Goal: Information Seeking & Learning: Learn about a topic

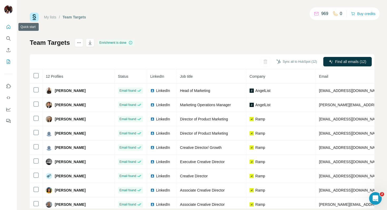
click at [9, 26] on icon "Quick start" at bounding box center [8, 26] width 5 height 5
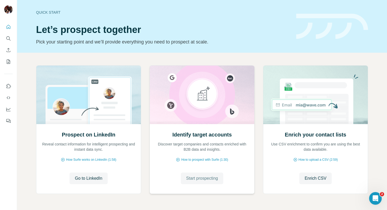
click at [196, 179] on span "Start prospecting" at bounding box center [202, 178] width 32 height 6
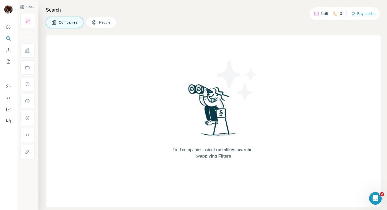
click at [72, 19] on button "Companies" at bounding box center [65, 22] width 38 height 11
click at [71, 21] on span "Companies" at bounding box center [68, 22] width 19 height 5
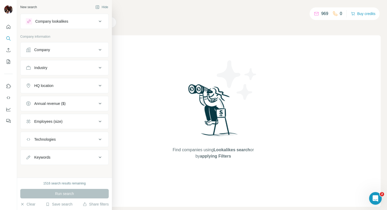
click at [42, 22] on div "Company lookalikes" at bounding box center [51, 21] width 33 height 5
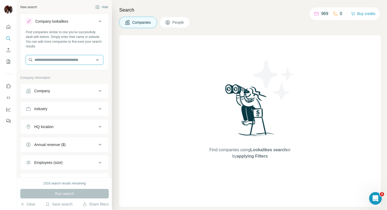
click at [49, 63] on input "text" at bounding box center [64, 59] width 77 height 9
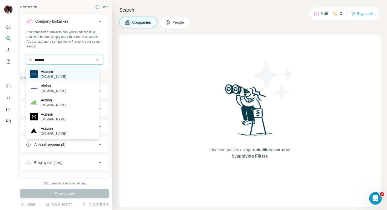
type input "******"
click at [46, 75] on p "acxiom.com" at bounding box center [53, 76] width 25 height 5
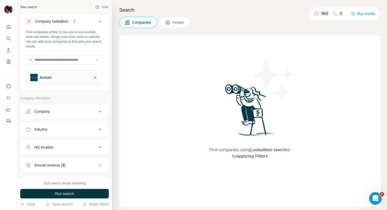
click at [61, 76] on div "Acxiom" at bounding box center [58, 77] width 57 height 7
click at [51, 62] on input "text" at bounding box center [64, 59] width 77 height 9
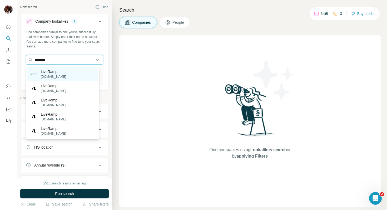
type input "********"
click at [52, 77] on p "liveramp.com" at bounding box center [53, 76] width 25 height 5
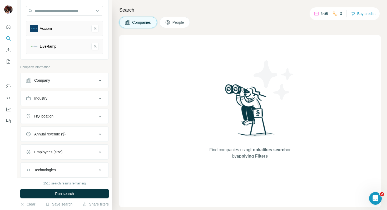
scroll to position [76, 0]
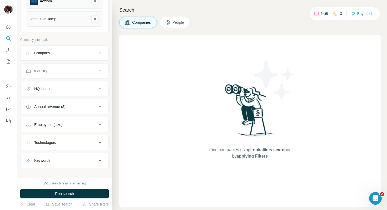
click at [70, 123] on div "Employees (size)" at bounding box center [61, 124] width 71 height 5
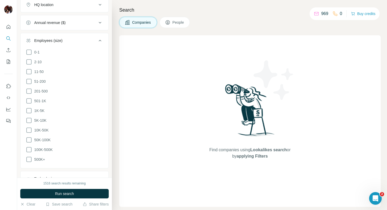
scroll to position [163, 0]
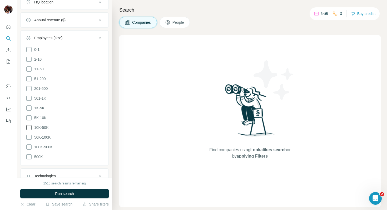
click at [30, 128] on icon at bounding box center [29, 127] width 6 height 6
click at [29, 118] on icon at bounding box center [29, 118] width 6 height 6
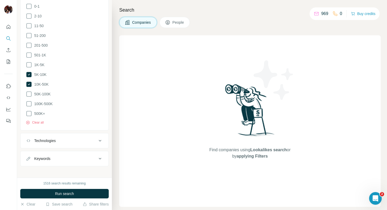
scroll to position [208, 0]
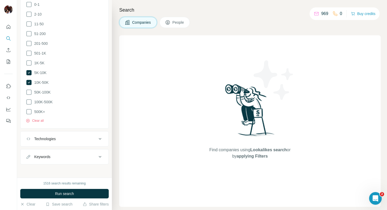
click at [78, 134] on button "Technologies" at bounding box center [65, 139] width 88 height 13
click at [67, 152] on input "text" at bounding box center [64, 151] width 77 height 9
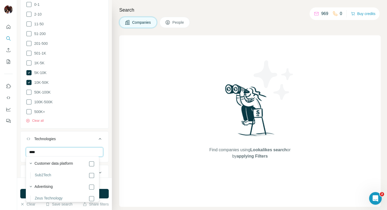
scroll to position [0, 0]
type input "****"
click at [43, 188] on label "Advertising" at bounding box center [44, 187] width 18 height 6
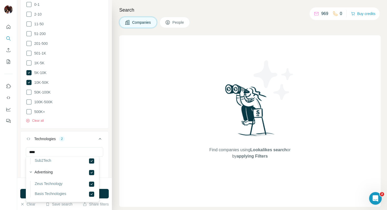
scroll to position [16, 0]
click at [81, 137] on div "Technologies 2" at bounding box center [61, 138] width 71 height 5
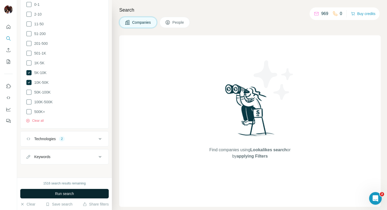
click at [70, 193] on span "Run search" at bounding box center [64, 193] width 19 height 5
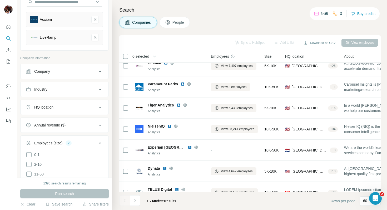
scroll to position [61, 0]
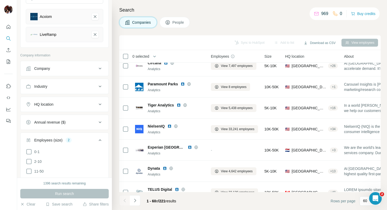
click at [65, 104] on div "HQ location" at bounding box center [61, 104] width 71 height 5
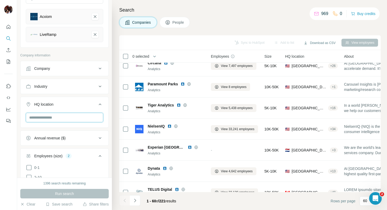
click at [60, 118] on input "text" at bounding box center [64, 117] width 77 height 9
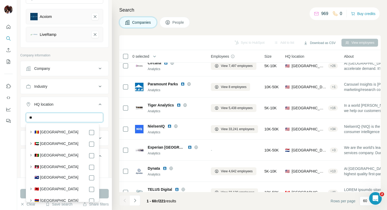
type input "*"
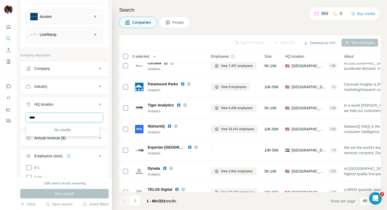
click at [45, 114] on input "****" at bounding box center [64, 117] width 77 height 9
drag, startPoint x: 41, startPoint y: 117, endPoint x: 20, endPoint y: 117, distance: 20.8
click at [21, 117] on div "****" at bounding box center [65, 120] width 88 height 14
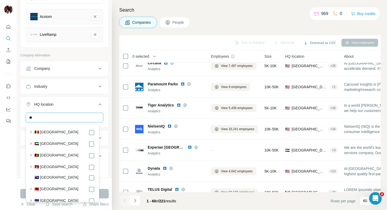
type input "*"
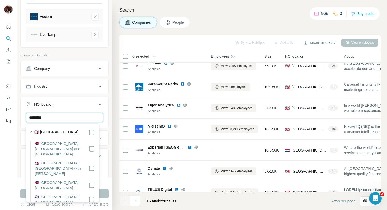
type input "*********"
click at [42, 131] on label "🇬🇧 [GEOGRAPHIC_DATA]" at bounding box center [57, 132] width 44 height 6
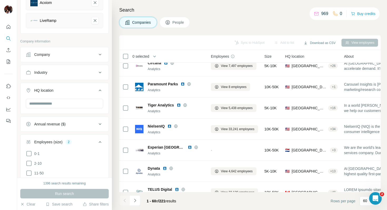
scroll to position [64, 0]
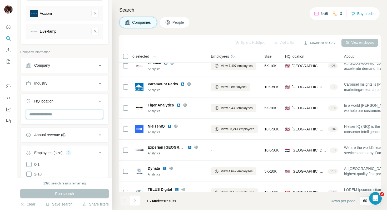
click at [54, 113] on input "text" at bounding box center [64, 114] width 77 height 9
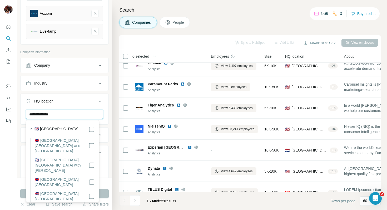
type input "**********"
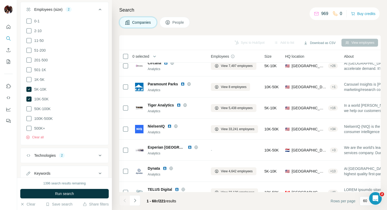
scroll to position [243, 0]
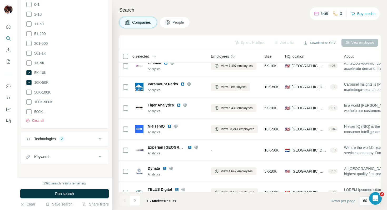
click at [74, 193] on span "Run search" at bounding box center [64, 193] width 19 height 5
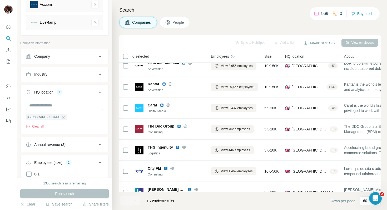
scroll to position [72, 0]
click at [61, 119] on icon "button" at bounding box center [63, 118] width 4 height 4
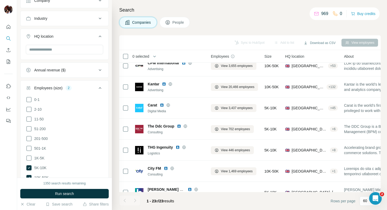
scroll to position [143, 0]
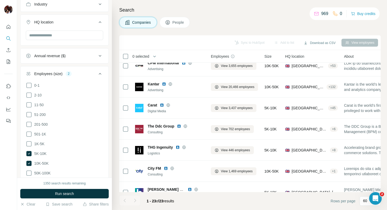
click at [56, 52] on button "Annual revenue ($)" at bounding box center [65, 56] width 88 height 13
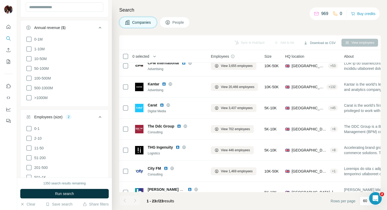
scroll to position [172, 0]
click at [32, 86] on span "500-1000M" at bounding box center [42, 86] width 21 height 5
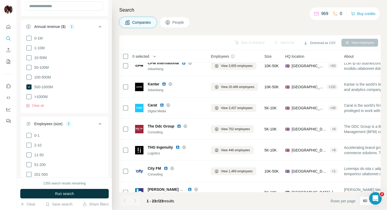
drag, startPoint x: 31, startPoint y: 96, endPoint x: 47, endPoint y: 106, distance: 18.8
click at [31, 96] on icon at bounding box center [28, 96] width 5 height 5
click at [63, 195] on span "Run search" at bounding box center [64, 193] width 19 height 5
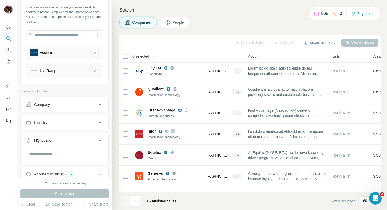
scroll to position [21, 0]
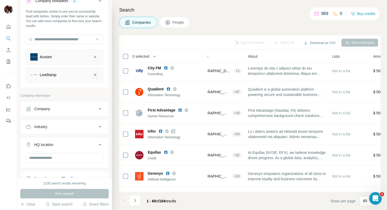
click at [93, 75] on icon "LiveRamp-remove-button" at bounding box center [95, 74] width 5 height 5
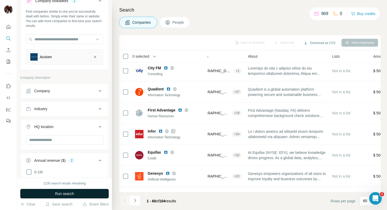
click at [69, 194] on span "Run search" at bounding box center [64, 193] width 19 height 5
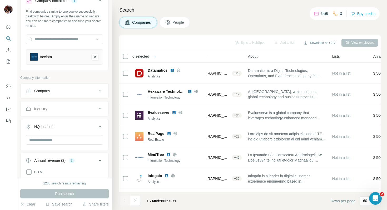
scroll to position [993, 96]
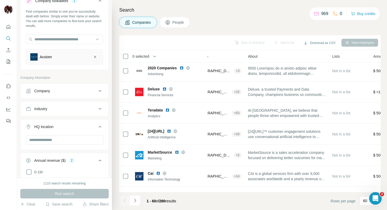
click at [78, 56] on div "Acxiom" at bounding box center [58, 56] width 57 height 7
click at [52, 38] on input "text" at bounding box center [64, 39] width 77 height 9
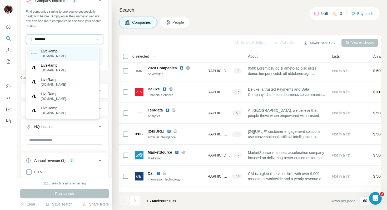
type input "********"
click at [52, 51] on p "LiveRamp" at bounding box center [53, 50] width 25 height 5
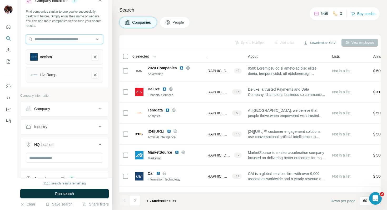
click at [72, 38] on input "text" at bounding box center [64, 39] width 77 height 9
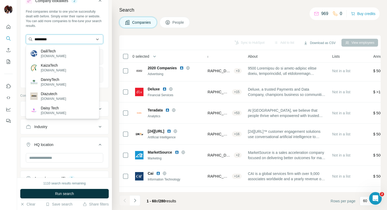
drag, startPoint x: 56, startPoint y: 39, endPoint x: 29, endPoint y: 38, distance: 27.2
click at [29, 38] on input "*********" at bounding box center [64, 39] width 77 height 9
paste input "*****"
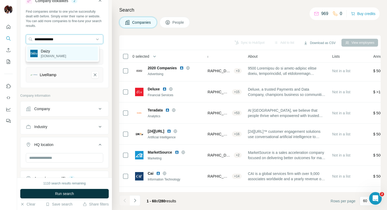
type input "**********"
click at [66, 53] on div "Daizy daizy.io" at bounding box center [62, 53] width 71 height 14
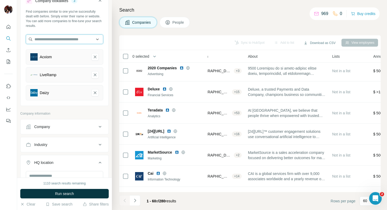
click at [57, 40] on input "text" at bounding box center [64, 39] width 77 height 9
paste input "****"
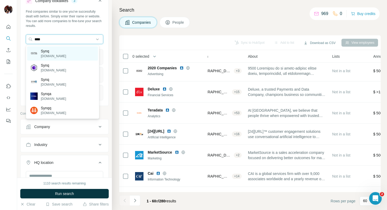
type input "****"
click at [58, 52] on p "Synq" at bounding box center [53, 50] width 25 height 5
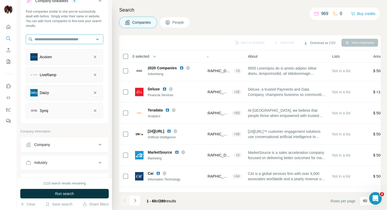
click at [65, 36] on input "text" at bounding box center [64, 39] width 77 height 9
paste input "**********"
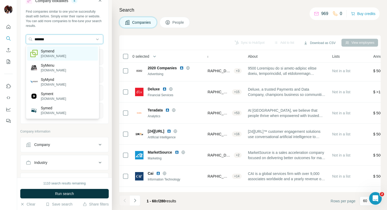
type input "******"
click at [65, 52] on div "Symend symend.com" at bounding box center [62, 53] width 71 height 14
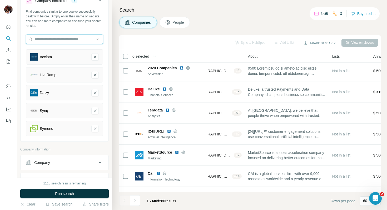
click at [54, 39] on input "text" at bounding box center [64, 39] width 77 height 9
paste input "*********"
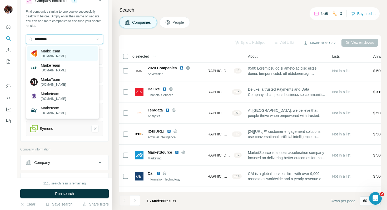
type input "*********"
click at [67, 55] on div "MarkeTeam mkteam.com" at bounding box center [62, 53] width 71 height 14
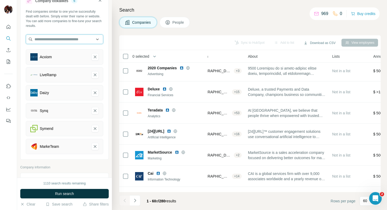
paste input "*******"
type input "*******"
click at [59, 37] on input "*******" at bounding box center [64, 39] width 77 height 9
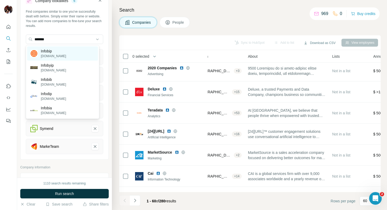
click at [52, 52] on p "Infobip" at bounding box center [53, 50] width 25 height 5
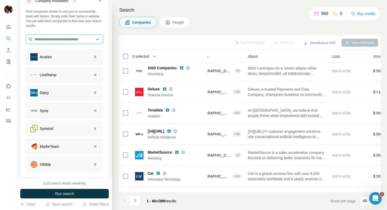
paste input "**********"
type input "**********"
click at [72, 39] on input "**********" at bounding box center [64, 39] width 77 height 9
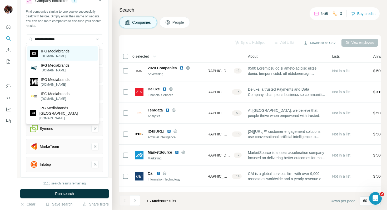
click at [74, 51] on div "IPG Mediabrands ipgmediabrands.com" at bounding box center [62, 53] width 71 height 14
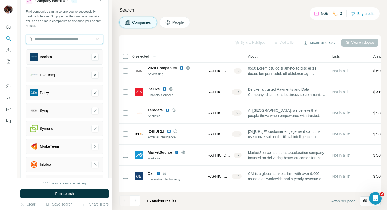
click at [37, 41] on input "text" at bounding box center [64, 39] width 77 height 9
paste input "********"
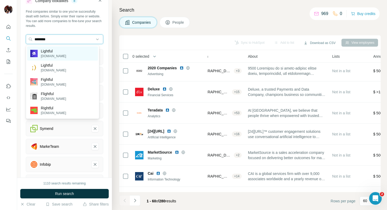
type input "********"
click at [61, 57] on div "Lightful lightful.com" at bounding box center [62, 53] width 71 height 14
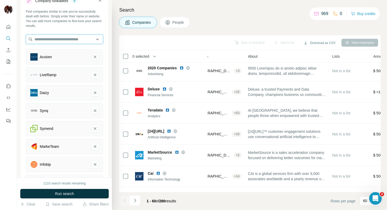
click at [46, 39] on input "text" at bounding box center [64, 39] width 77 height 9
paste input "**********"
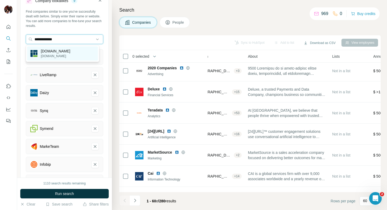
type input "**********"
click at [65, 52] on p "placements.io" at bounding box center [56, 50] width 30 height 5
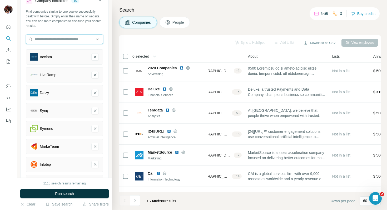
paste input "**********"
drag, startPoint x: 66, startPoint y: 39, endPoint x: 33, endPoint y: 39, distance: 32.9
click at [33, 39] on input "**********" at bounding box center [64, 39] width 77 height 9
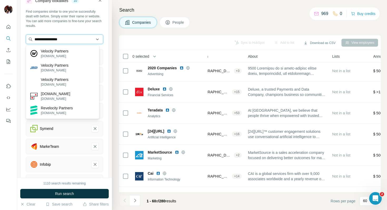
paste input "text"
type input "**********"
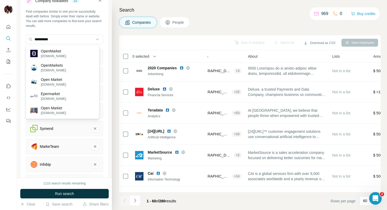
click at [55, 55] on p "openmarket.com" at bounding box center [53, 56] width 25 height 5
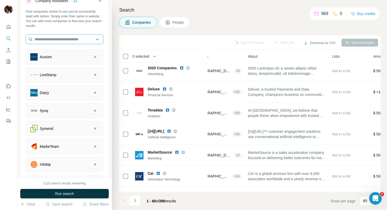
paste input "**********"
click at [74, 38] on input "**********" at bounding box center [64, 39] width 77 height 9
drag, startPoint x: 69, startPoint y: 39, endPoint x: 54, endPoint y: 38, distance: 14.3
click at [54, 38] on input "**********" at bounding box center [64, 39] width 77 height 9
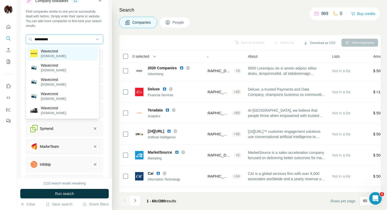
type input "*********"
click at [59, 54] on p "wavecrest.com" at bounding box center [53, 56] width 25 height 5
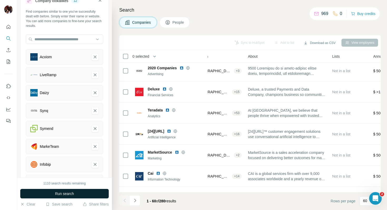
click at [68, 193] on span "Run search" at bounding box center [64, 193] width 19 height 5
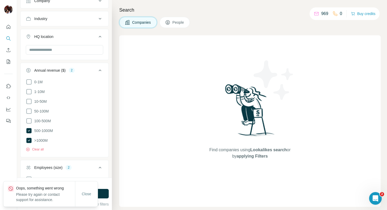
scroll to position [312, 0]
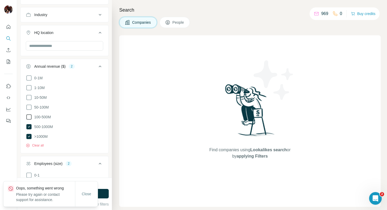
click at [29, 118] on icon at bounding box center [29, 117] width 6 height 6
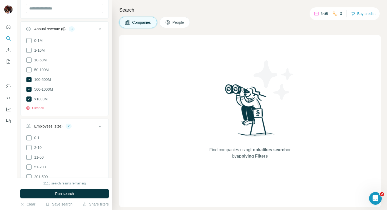
scroll to position [389, 0]
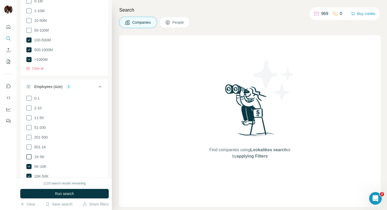
click at [30, 154] on icon at bounding box center [29, 157] width 6 height 6
click at [54, 191] on button "Run search" at bounding box center [64, 193] width 89 height 9
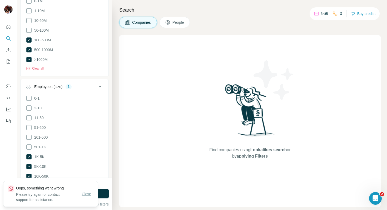
click at [88, 192] on span "Close" at bounding box center [86, 193] width 9 height 5
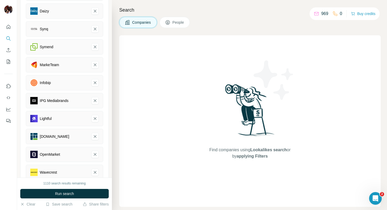
scroll to position [102, 0]
click at [93, 47] on icon "Symend-remove-button" at bounding box center [95, 47] width 5 height 5
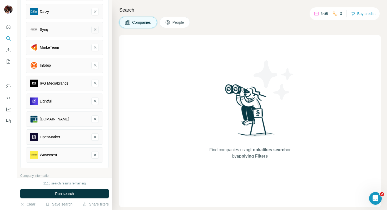
click at [93, 29] on icon "Synq-remove-button" at bounding box center [95, 29] width 5 height 5
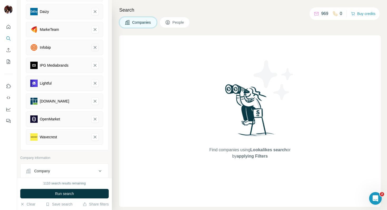
click at [93, 47] on icon "Infobip-remove-button" at bounding box center [95, 47] width 5 height 5
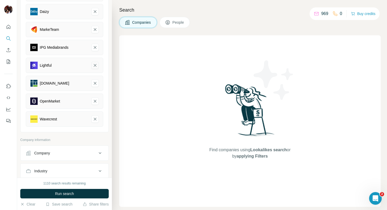
click at [93, 64] on icon "Lightful-remove-button" at bounding box center [95, 65] width 5 height 5
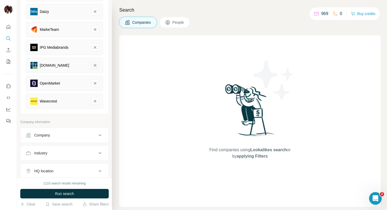
click at [94, 65] on icon "placements.io-remove-button" at bounding box center [95, 65] width 3 height 3
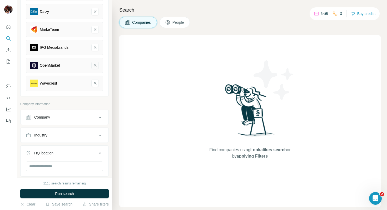
click at [93, 65] on icon "OpenMarket-remove-button" at bounding box center [95, 65] width 5 height 5
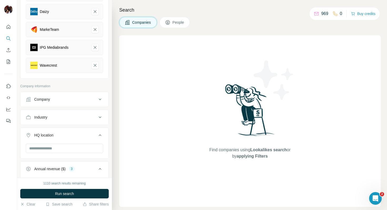
click at [91, 80] on div "Company lookalikes 6 Find companies similar to one you've successfully dealt wi…" at bounding box center [64, 175] width 89 height 526
click at [93, 67] on icon "Wavecrest-remove-button" at bounding box center [95, 65] width 5 height 5
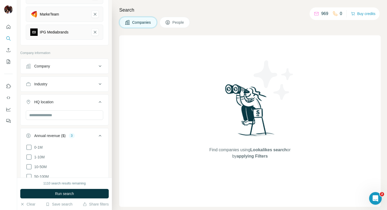
scroll to position [118, 0]
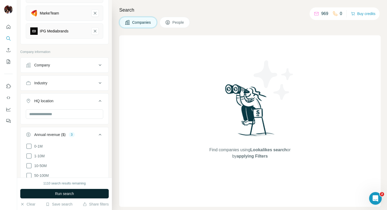
click at [55, 195] on span "Run search" at bounding box center [64, 193] width 19 height 5
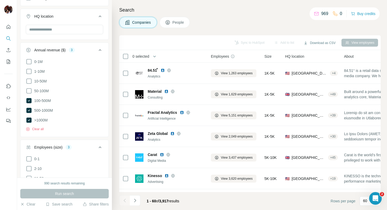
scroll to position [223, 0]
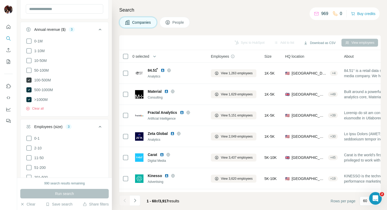
click at [27, 77] on icon at bounding box center [28, 79] width 5 height 5
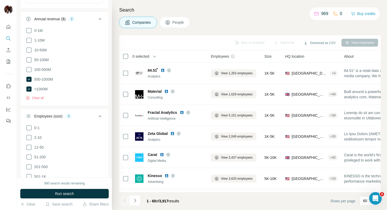
scroll to position [305, 0]
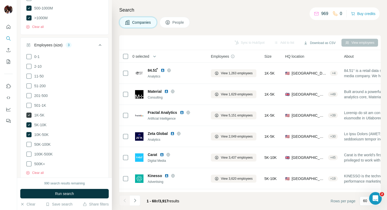
click at [28, 113] on icon at bounding box center [28, 115] width 5 height 5
click at [44, 191] on button "Run search" at bounding box center [64, 193] width 89 height 9
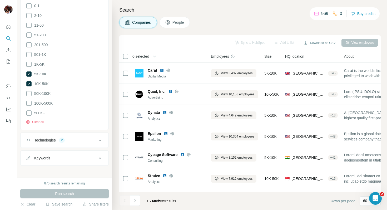
scroll to position [356, 0]
click at [60, 158] on div "Keywords" at bounding box center [61, 157] width 71 height 5
click at [56, 170] on input "text" at bounding box center [59, 170] width 67 height 9
type input "*******"
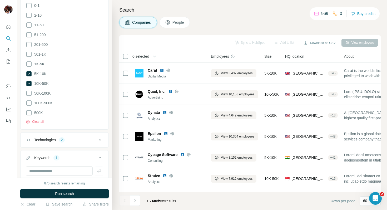
click at [55, 139] on div "Technologies" at bounding box center [45, 139] width 22 height 5
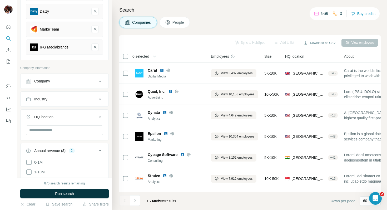
scroll to position [74, 0]
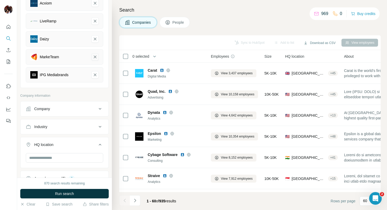
click at [93, 55] on icon "MarkeTeam-remove-button" at bounding box center [95, 56] width 5 height 5
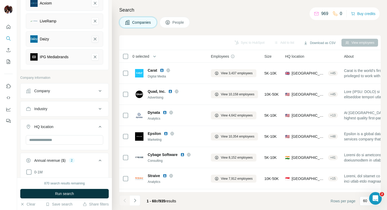
click at [93, 38] on icon "Daizy-remove-button" at bounding box center [95, 38] width 5 height 5
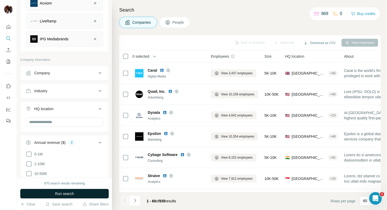
click at [56, 193] on span "Run search" at bounding box center [64, 193] width 19 height 5
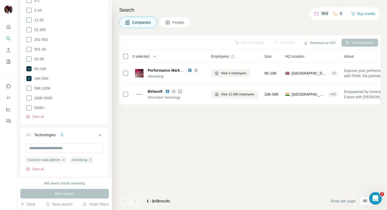
scroll to position [345, 0]
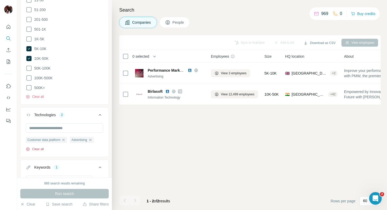
click at [42, 147] on button "Clear all" at bounding box center [35, 149] width 18 height 5
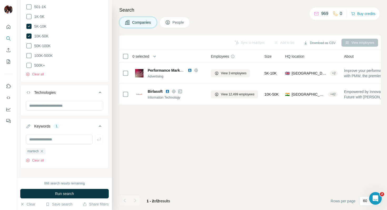
scroll to position [371, 0]
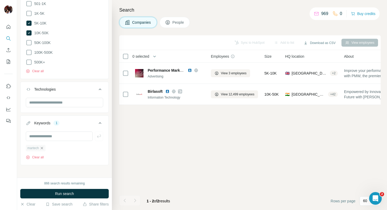
click at [43, 146] on icon "button" at bounding box center [42, 148] width 4 height 4
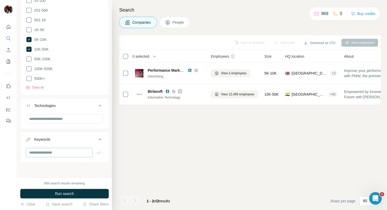
scroll to position [352, 0]
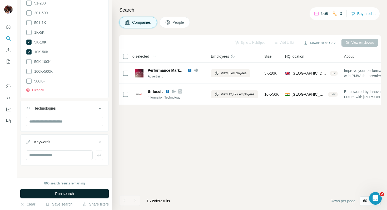
click at [66, 194] on span "Run search" at bounding box center [64, 193] width 19 height 5
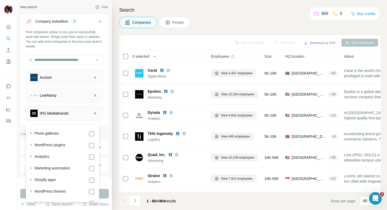
scroll to position [352, 0]
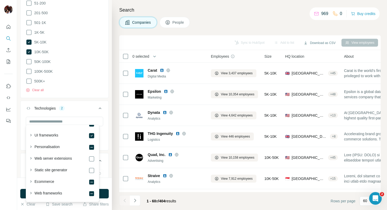
scroll to position [114, 0]
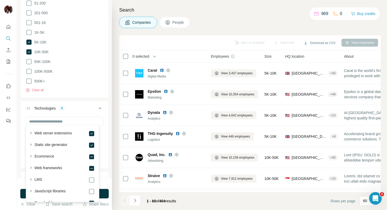
scroll to position [133, 0]
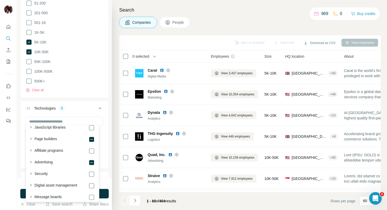
scroll to position [192, 0]
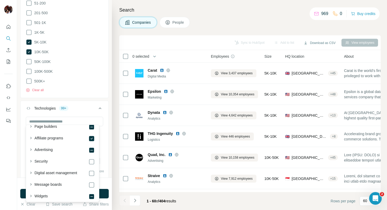
scroll to position [212, 0]
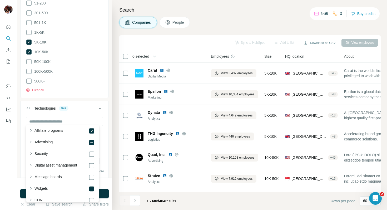
click at [84, 168] on div "Digital asset management" at bounding box center [65, 166] width 60 height 6
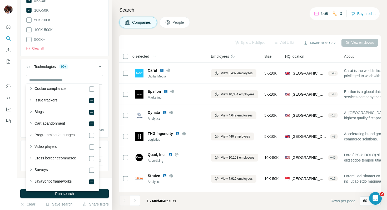
scroll to position [548, 0]
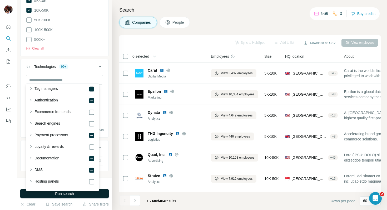
click at [56, 194] on span "Run search" at bounding box center [64, 193] width 19 height 5
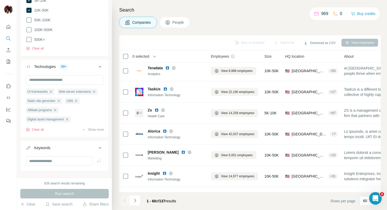
scroll to position [340, 0]
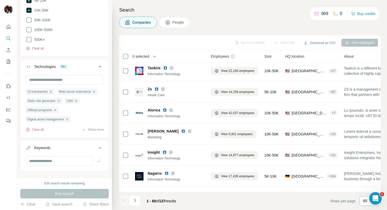
click at [363, 202] on div "60" at bounding box center [370, 200] width 21 height 9
click at [364, 163] on div "60" at bounding box center [370, 160] width 18 height 9
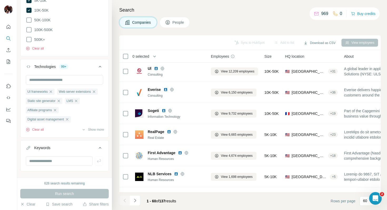
scroll to position [1138, 0]
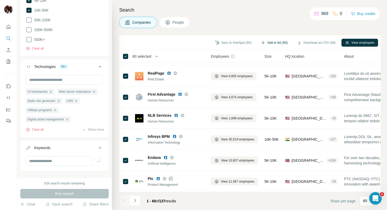
click at [266, 43] on button "Add to list (60)" at bounding box center [274, 43] width 34 height 8
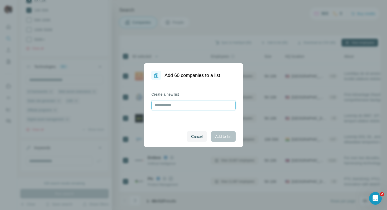
click at [206, 106] on input "text" at bounding box center [194, 105] width 84 height 9
drag, startPoint x: 178, startPoint y: 106, endPoint x: 153, endPoint y: 105, distance: 25.1
click at [153, 105] on input "text" at bounding box center [194, 105] width 84 height 9
type input "*"
type input "**********"
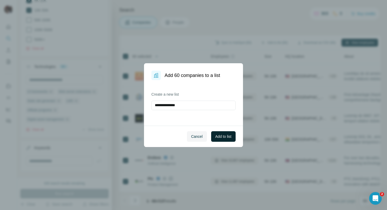
click at [224, 138] on span "Add to list" at bounding box center [224, 136] width 16 height 5
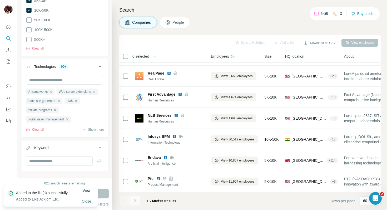
click at [133, 202] on icon "Navigate to next page" at bounding box center [135, 200] width 5 height 5
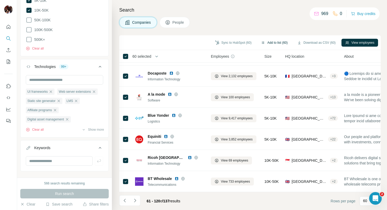
click at [275, 43] on button "Add to list (60)" at bounding box center [274, 43] width 34 height 8
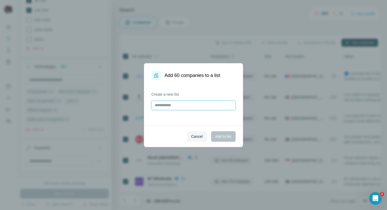
click at [195, 108] on input "text" at bounding box center [194, 105] width 84 height 9
click at [191, 135] on span "Cancel" at bounding box center [197, 136] width 12 height 5
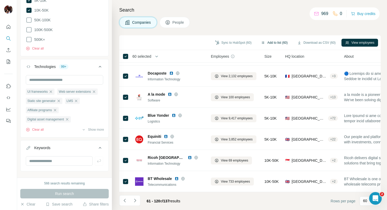
click at [270, 42] on button "Add to list (60)" at bounding box center [274, 43] width 34 height 8
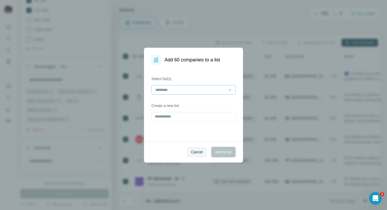
click at [179, 91] on input at bounding box center [190, 90] width 71 height 6
click at [177, 101] on p "Like Acxiom Etc" at bounding box center [169, 101] width 26 height 5
click at [218, 151] on span "Add to list" at bounding box center [224, 151] width 16 height 5
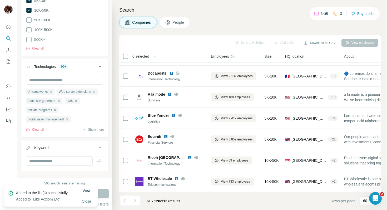
click at [176, 23] on span "People" at bounding box center [179, 22] width 12 height 5
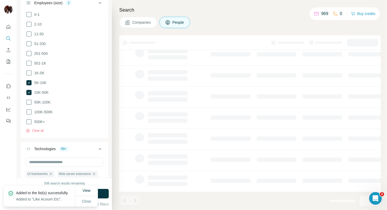
scroll to position [476, 0]
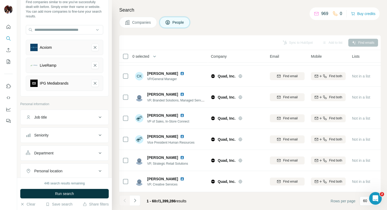
scroll to position [100, 0]
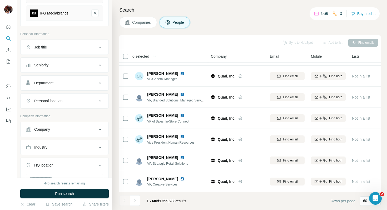
click at [70, 67] on div "Seniority" at bounding box center [61, 64] width 71 height 5
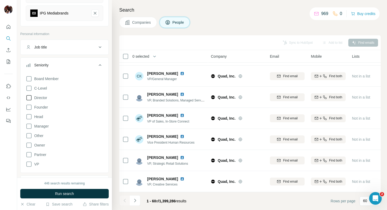
click at [31, 95] on icon at bounding box center [28, 97] width 5 height 5
click at [30, 89] on icon at bounding box center [29, 88] width 6 height 6
click at [32, 88] on icon at bounding box center [29, 88] width 6 height 6
click at [28, 164] on icon at bounding box center [29, 164] width 6 height 6
click at [29, 115] on icon at bounding box center [29, 117] width 6 height 6
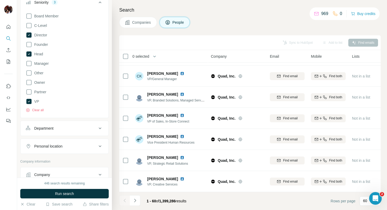
scroll to position [84, 0]
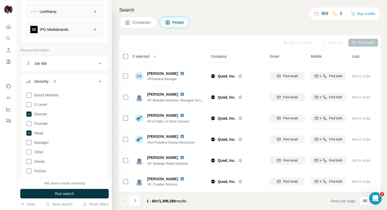
click at [69, 65] on div "Job title" at bounding box center [61, 63] width 71 height 5
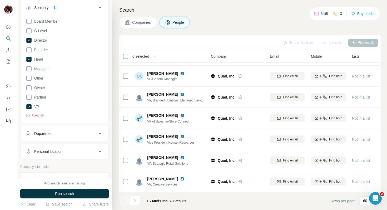
scroll to position [174, 0]
click at [56, 130] on button "Department" at bounding box center [65, 132] width 88 height 13
click at [49, 145] on input at bounding box center [61, 146] width 65 height 6
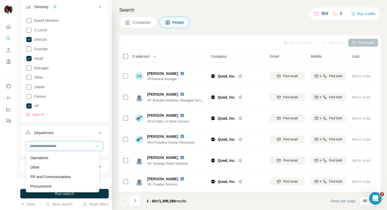
scroll to position [113, 0]
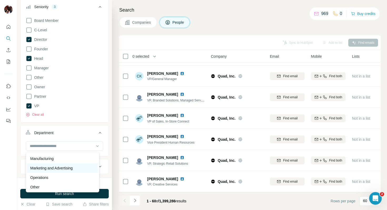
click at [52, 166] on p "Marketing and Advertising" at bounding box center [51, 167] width 42 height 5
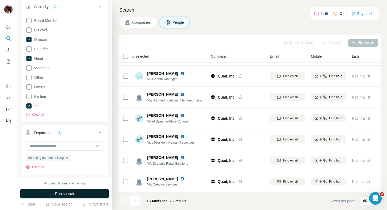
click at [61, 192] on span "Run search" at bounding box center [64, 193] width 19 height 5
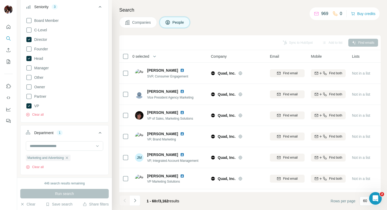
scroll to position [1138, 0]
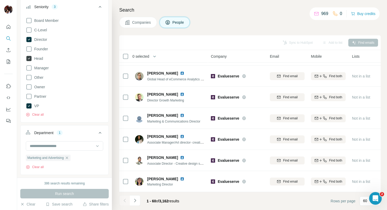
click at [28, 56] on icon at bounding box center [28, 58] width 5 height 5
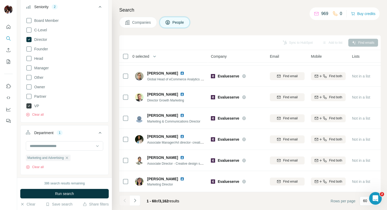
click at [29, 105] on icon at bounding box center [28, 105] width 5 height 5
click at [62, 196] on span "Run search" at bounding box center [64, 193] width 19 height 5
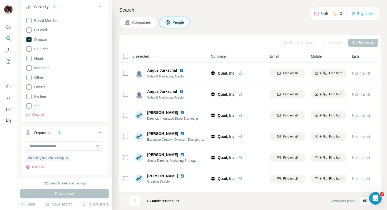
click at [359, 42] on div "Sync to HubSpot Add to list Find emails" at bounding box center [250, 42] width 256 height 9
click at [141, 56] on span "0 selected" at bounding box center [141, 56] width 17 height 5
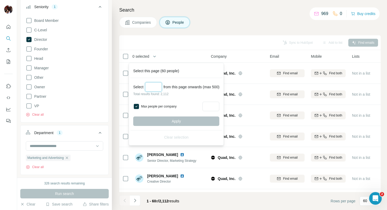
click at [156, 88] on input "Select a number (up to 500)" at bounding box center [153, 86] width 17 height 9
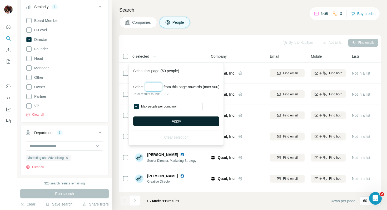
type input "*"
click at [159, 118] on button "Apply" at bounding box center [176, 120] width 86 height 9
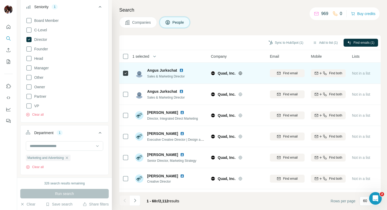
click at [128, 74] on icon at bounding box center [126, 73] width 6 height 6
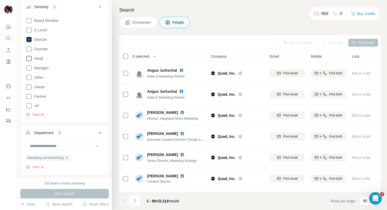
click at [31, 60] on icon at bounding box center [29, 58] width 6 height 6
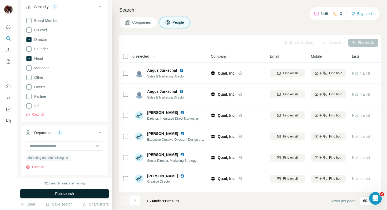
click at [75, 193] on button "Run search" at bounding box center [64, 193] width 89 height 9
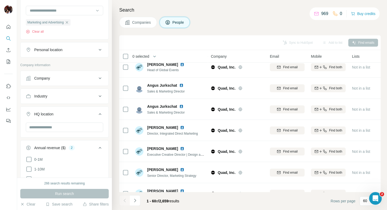
scroll to position [303, 0]
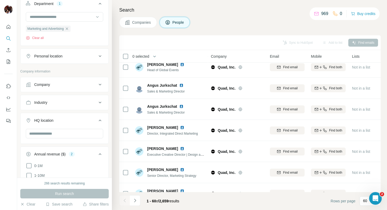
click at [74, 57] on div "Personal location" at bounding box center [61, 55] width 71 height 5
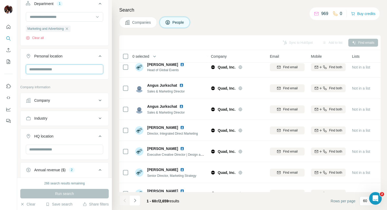
click at [70, 71] on input "text" at bounding box center [64, 69] width 77 height 9
type input "**********"
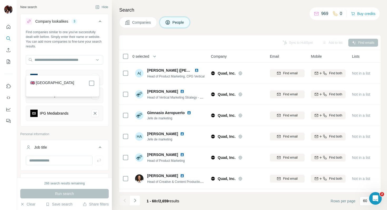
scroll to position [113, 0]
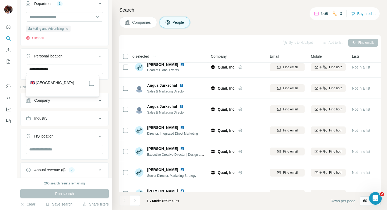
type input "**********"
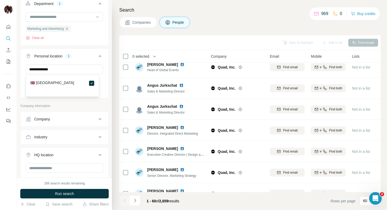
click at [56, 193] on span "Run search" at bounding box center [64, 193] width 19 height 5
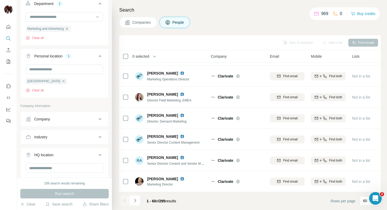
scroll to position [1138, 0]
click at [137, 199] on icon "Navigate to next page" at bounding box center [135, 200] width 5 height 5
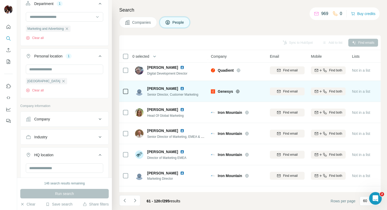
scroll to position [1054, 0]
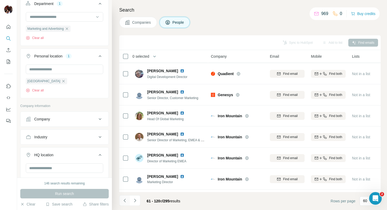
click at [125, 202] on icon "Navigate to previous page" at bounding box center [125, 200] width 2 height 3
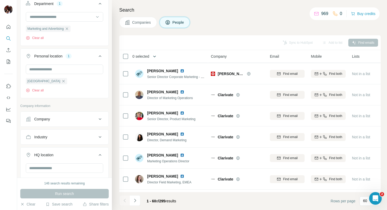
click at [155, 56] on icon "button" at bounding box center [154, 56] width 5 height 5
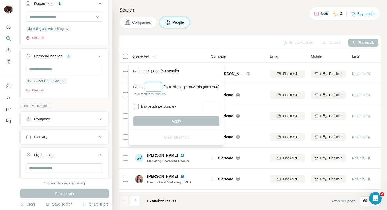
click at [154, 89] on input "Select a number (up to 500)" at bounding box center [153, 86] width 17 height 9
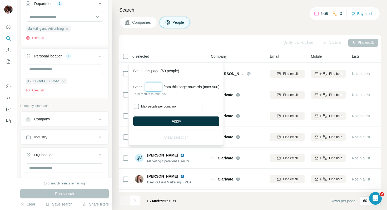
type input "*"
drag, startPoint x: 153, startPoint y: 87, endPoint x: 149, endPoint y: 86, distance: 3.8
click at [149, 86] on input "*" at bounding box center [153, 86] width 17 height 9
type input "***"
click at [151, 123] on button "Apply" at bounding box center [176, 120] width 86 height 9
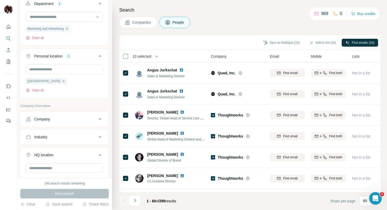
scroll to position [0, 0]
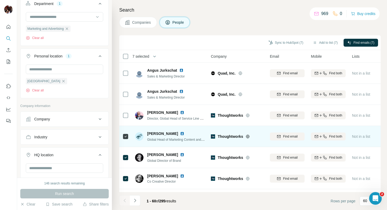
click at [125, 140] on div at bounding box center [126, 136] width 6 height 14
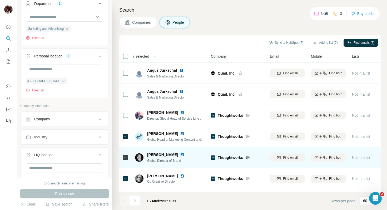
drag, startPoint x: 129, startPoint y: 134, endPoint x: 125, endPoint y: 160, distance: 26.3
click at [129, 134] on icon at bounding box center [126, 136] width 6 height 6
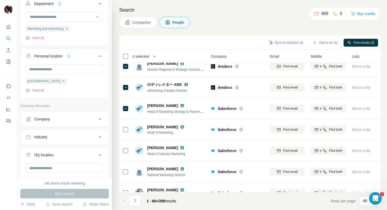
scroll to position [155, 0]
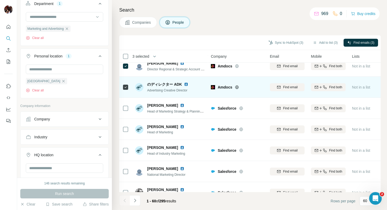
click at [128, 83] on div at bounding box center [126, 87] width 6 height 14
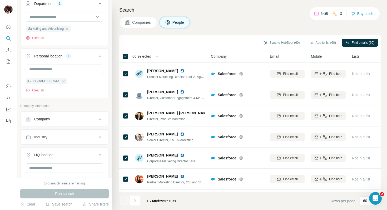
scroll to position [621, 0]
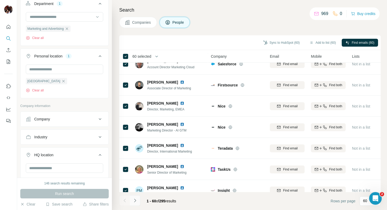
click at [135, 201] on icon "Navigate to next page" at bounding box center [135, 200] width 5 height 5
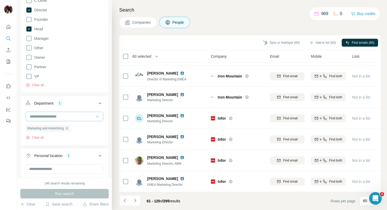
scroll to position [105, 0]
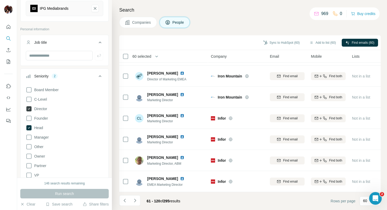
click at [28, 107] on icon at bounding box center [28, 108] width 5 height 5
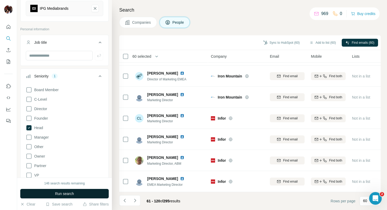
click at [71, 193] on span "Run search" at bounding box center [64, 193] width 19 height 5
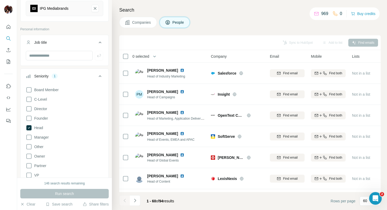
scroll to position [1138, 0]
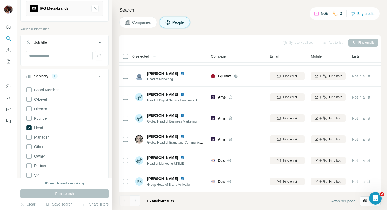
click at [134, 200] on icon "Navigate to next page" at bounding box center [135, 200] width 5 height 5
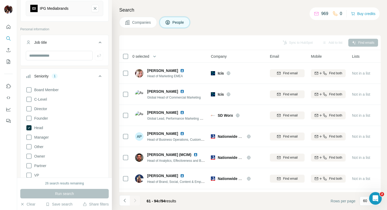
scroll to position [590, 0]
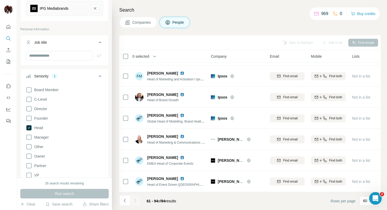
click at [135, 200] on div at bounding box center [135, 200] width 11 height 11
click at [122, 200] on button "Navigate to previous page" at bounding box center [124, 200] width 11 height 11
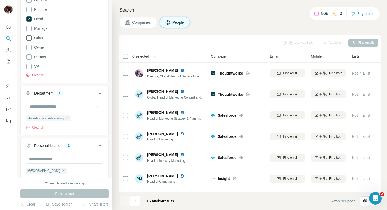
scroll to position [147, 0]
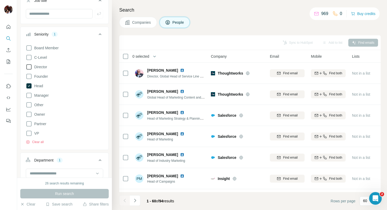
click at [30, 67] on icon at bounding box center [29, 67] width 6 height 6
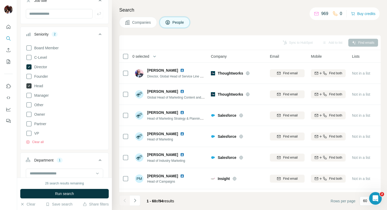
click at [30, 86] on icon at bounding box center [28, 85] width 5 height 5
click at [71, 194] on span "Run search" at bounding box center [64, 193] width 19 height 5
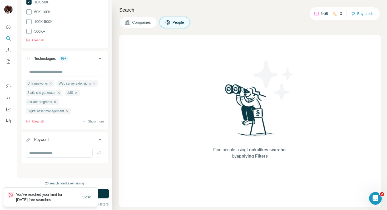
scroll to position [679, 0]
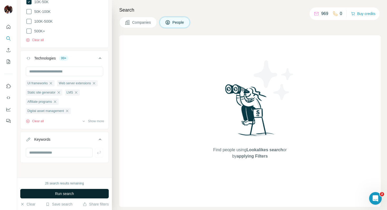
click at [83, 193] on button "Run search" at bounding box center [64, 193] width 89 height 9
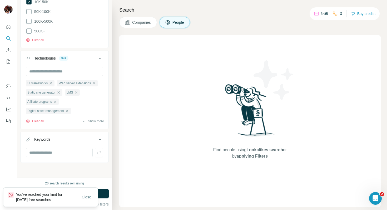
click at [89, 198] on span "Close" at bounding box center [86, 196] width 9 height 5
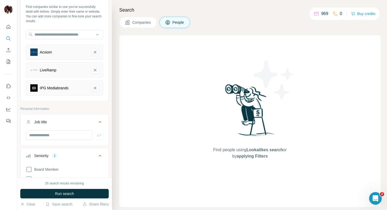
scroll to position [0, 0]
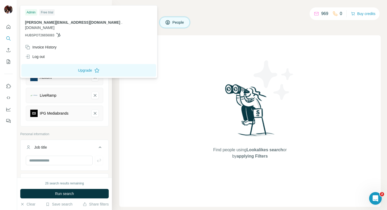
click at [7, 9] on img at bounding box center [8, 9] width 8 height 8
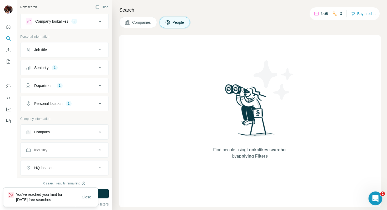
click at [381, 201] on div "Open Intercom Messenger" at bounding box center [375, 197] width 13 height 13
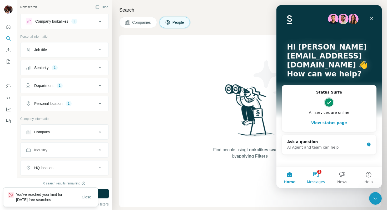
click at [319, 176] on button "2 Messages" at bounding box center [316, 177] width 26 height 21
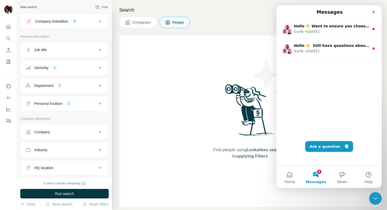
click at [321, 147] on button "Ask a question" at bounding box center [330, 146] width 48 height 11
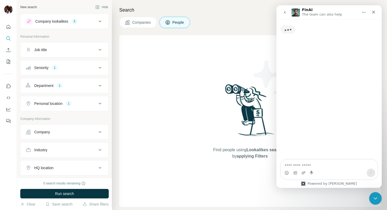
click at [306, 163] on textarea "Ask a question…" at bounding box center [329, 164] width 96 height 9
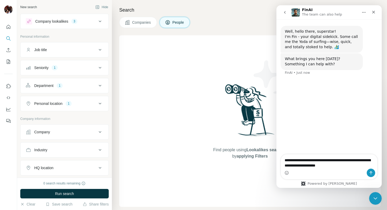
type textarea "**********"
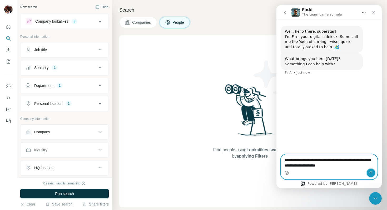
click at [371, 174] on icon "Send a message…" at bounding box center [371, 172] width 3 height 3
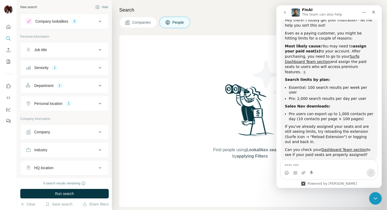
scroll to position [85, 0]
click at [308, 157] on div "Hey there! I totally get your frustration - let me help you sort this out! Even…" at bounding box center [329, 93] width 97 height 158
click at [313, 162] on textarea "Message…" at bounding box center [329, 164] width 96 height 9
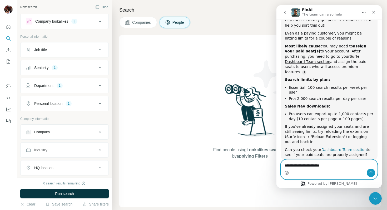
type textarea "**********"
click at [343, 148] on link "Dashboard Team section" at bounding box center [344, 150] width 45 height 4
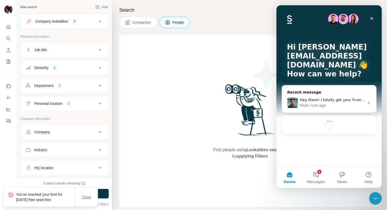
click at [83, 197] on span "Close" at bounding box center [86, 196] width 9 height 5
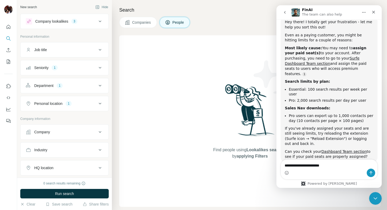
scroll to position [88, 0]
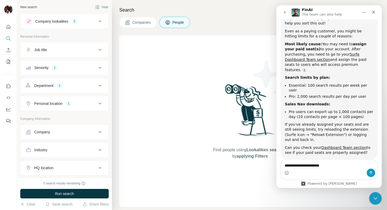
click at [317, 163] on textarea "**********" at bounding box center [329, 164] width 96 height 9
drag, startPoint x: 338, startPoint y: 169, endPoint x: 289, endPoint y: 167, distance: 48.8
click at [289, 168] on div "**********" at bounding box center [329, 169] width 96 height 19
drag, startPoint x: 327, startPoint y: 165, endPoint x: 277, endPoint y: 163, distance: 50.4
click at [277, 164] on div "**********" at bounding box center [329, 169] width 105 height 20
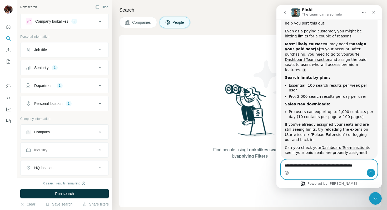
type textarea "**********"
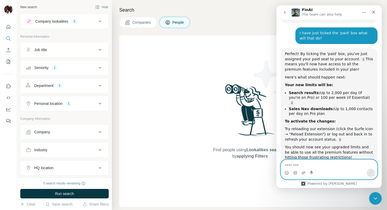
scroll to position [235, 0]
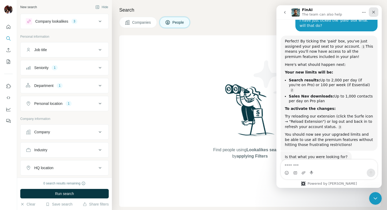
click at [374, 12] on icon "Close" at bounding box center [374, 12] width 4 height 4
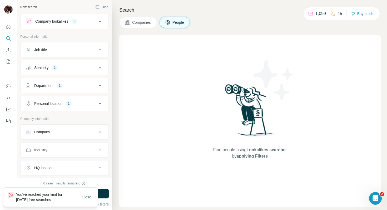
click at [87, 194] on span "Close" at bounding box center [86, 196] width 9 height 5
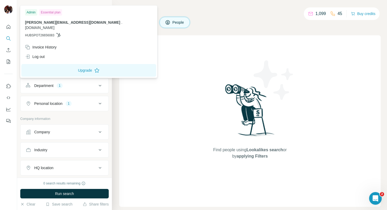
click at [9, 7] on img at bounding box center [8, 9] width 8 height 8
click at [43, 54] on div "Log out" at bounding box center [35, 56] width 20 height 5
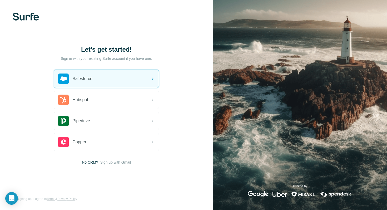
click at [29, 17] on img at bounding box center [26, 17] width 26 height 8
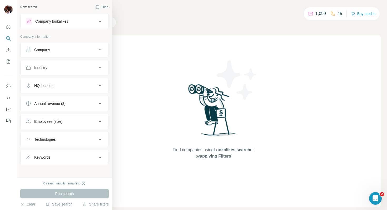
click at [47, 47] on button "Company" at bounding box center [65, 49] width 88 height 13
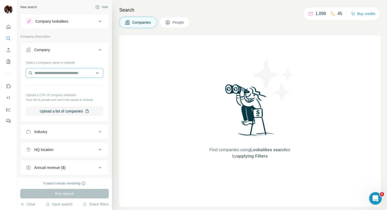
click at [51, 73] on input "text" at bounding box center [64, 72] width 77 height 9
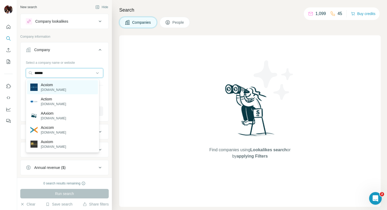
type input "******"
click at [53, 90] on p "[DOMAIN_NAME]" at bounding box center [53, 89] width 25 height 5
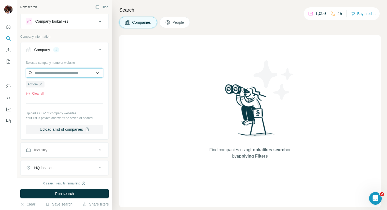
click at [54, 72] on input "text" at bounding box center [64, 72] width 77 height 9
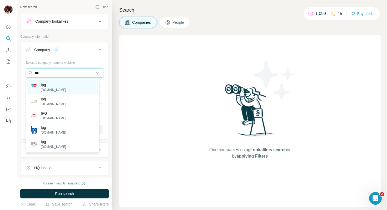
type input "***"
click at [56, 83] on p "Ipg" at bounding box center [53, 84] width 25 height 5
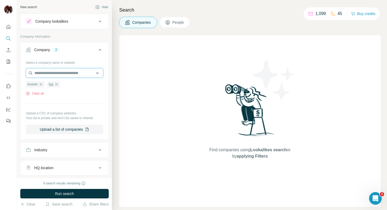
click at [51, 71] on input "text" at bounding box center [64, 72] width 77 height 9
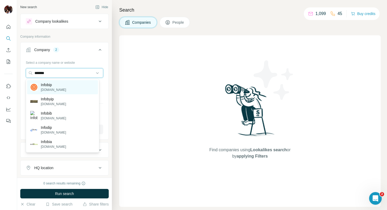
type input "*******"
click at [55, 88] on p "[DOMAIN_NAME]" at bounding box center [53, 89] width 25 height 5
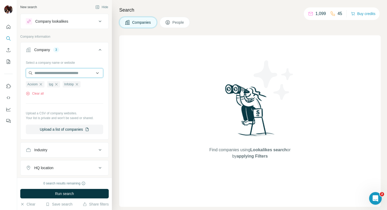
click at [52, 73] on input "text" at bounding box center [64, 72] width 77 height 9
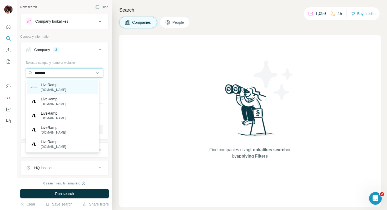
type input "********"
click at [56, 86] on p "LiveRamp" at bounding box center [53, 84] width 25 height 5
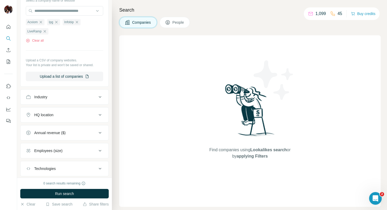
scroll to position [76, 0]
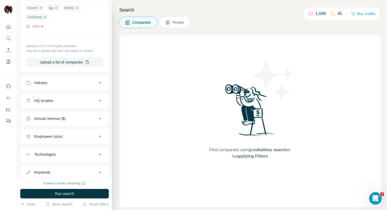
click at [71, 135] on div "Employees (size)" at bounding box center [61, 136] width 71 height 5
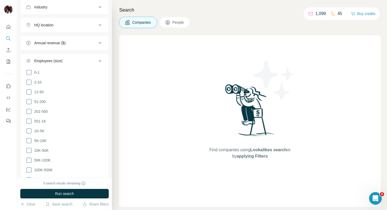
scroll to position [153, 0]
click at [55, 157] on li "50K-100K" at bounding box center [64, 159] width 77 height 7
click at [27, 157] on icon at bounding box center [28, 159] width 5 height 5
click at [30, 158] on icon at bounding box center [28, 159] width 5 height 5
click at [28, 139] on icon at bounding box center [29, 139] width 6 height 6
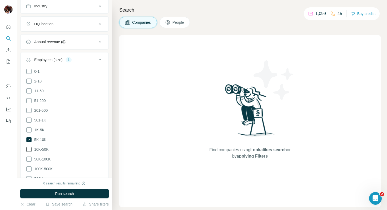
click at [31, 148] on icon at bounding box center [28, 149] width 5 height 5
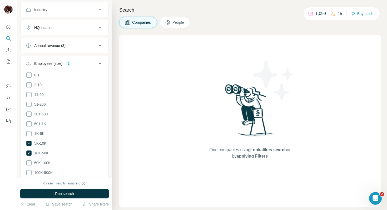
scroll to position [144, 0]
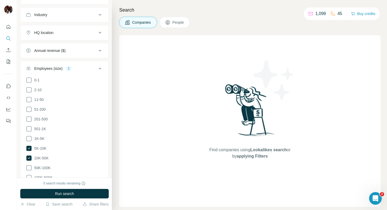
click at [84, 51] on div "Annual revenue ($)" at bounding box center [61, 50] width 71 height 5
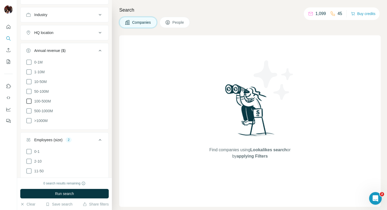
click at [28, 101] on icon at bounding box center [29, 101] width 6 height 6
click at [30, 112] on icon at bounding box center [29, 111] width 6 height 6
click at [31, 120] on icon at bounding box center [29, 121] width 6 height 6
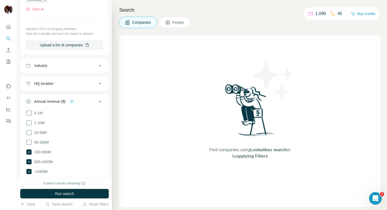
scroll to position [92, 0]
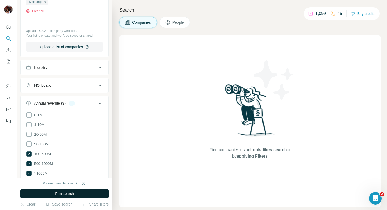
click at [70, 190] on button "Run search" at bounding box center [64, 193] width 89 height 9
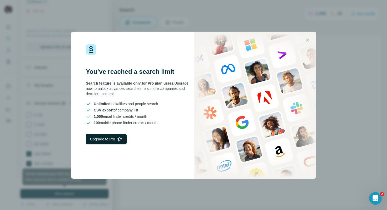
click at [99, 138] on button "Upgrade to Pro" at bounding box center [106, 139] width 41 height 11
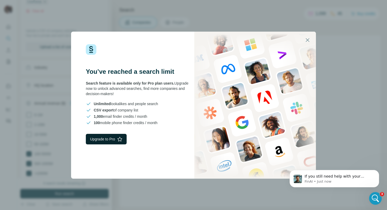
scroll to position [0, 0]
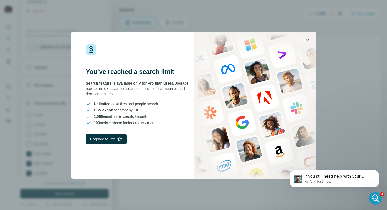
click at [308, 41] on icon "button" at bounding box center [308, 40] width 6 height 6
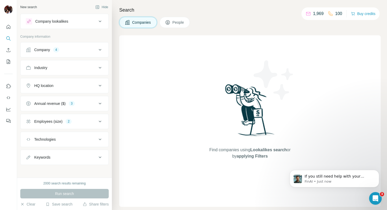
click at [65, 48] on div "Company 4" at bounding box center [61, 49] width 71 height 5
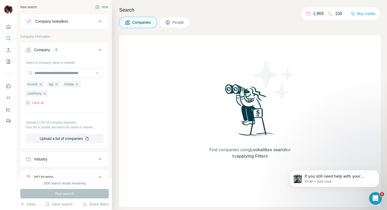
click at [70, 192] on div "Run search" at bounding box center [64, 193] width 89 height 9
click at [70, 194] on div "Run search" at bounding box center [64, 193] width 89 height 9
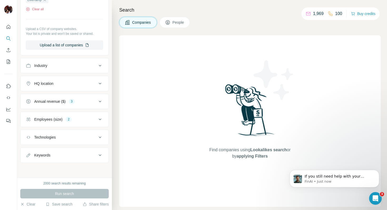
scroll to position [94, 0]
click at [378, 173] on button "Dismiss notification" at bounding box center [377, 171] width 7 height 7
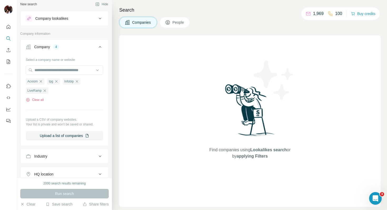
scroll to position [0, 0]
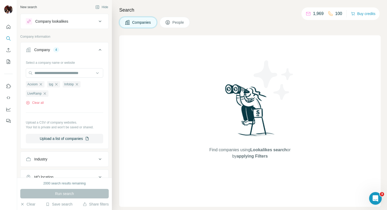
click at [62, 22] on div "Company lookalikes" at bounding box center [51, 21] width 33 height 5
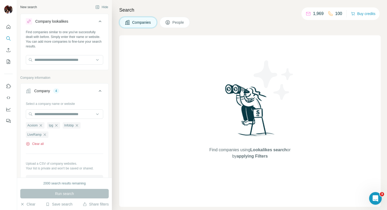
click at [30, 144] on button "Clear all" at bounding box center [35, 144] width 18 height 5
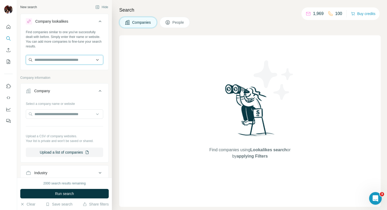
click at [48, 58] on input "text" at bounding box center [64, 59] width 77 height 9
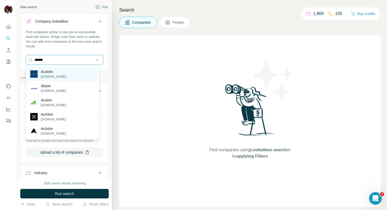
type input "******"
click at [50, 74] on p "Acxiom" at bounding box center [53, 71] width 25 height 5
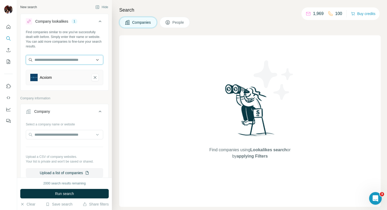
click at [65, 59] on input "text" at bounding box center [64, 59] width 77 height 9
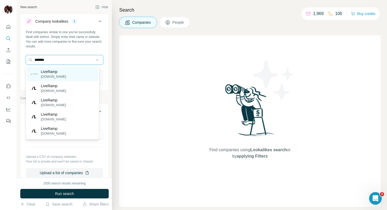
type input "*******"
click at [60, 75] on p "[DOMAIN_NAME]" at bounding box center [53, 76] width 25 height 5
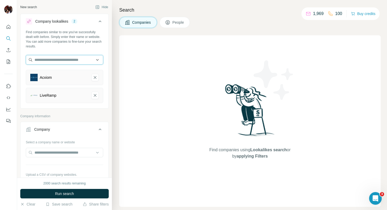
click at [58, 60] on input "text" at bounding box center [64, 59] width 77 height 9
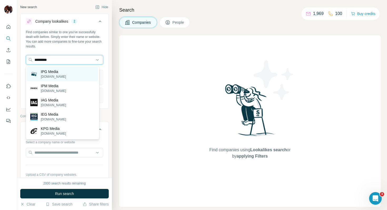
type input "*********"
click at [48, 73] on p "IPG Media" at bounding box center [53, 71] width 25 height 5
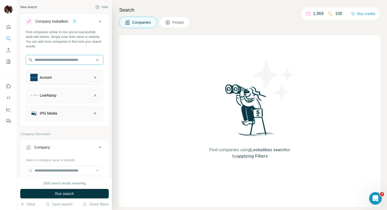
click at [55, 58] on input "text" at bounding box center [64, 59] width 77 height 9
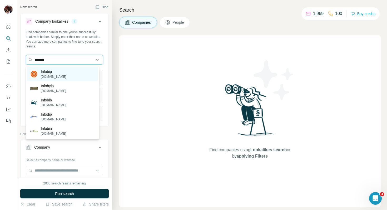
type input "*******"
click at [55, 72] on p "Infobip" at bounding box center [53, 71] width 25 height 5
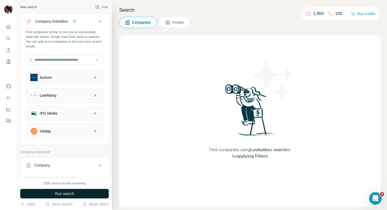
click at [65, 192] on span "Run search" at bounding box center [64, 193] width 19 height 5
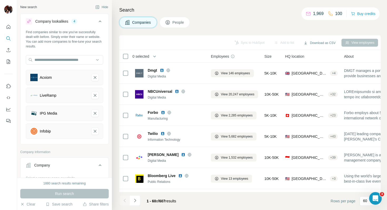
click at [177, 23] on span "People" at bounding box center [179, 22] width 12 height 5
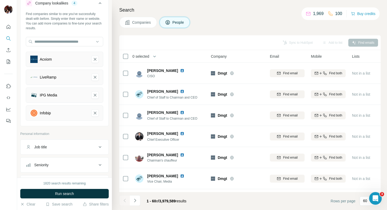
scroll to position [77, 0]
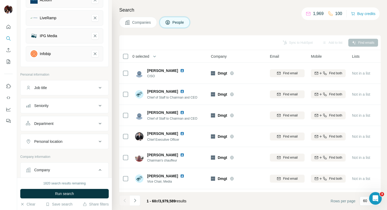
click at [60, 123] on div "Department" at bounding box center [61, 123] width 71 height 5
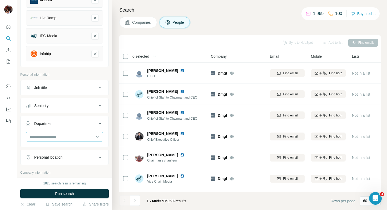
click at [56, 137] on input at bounding box center [61, 137] width 65 height 6
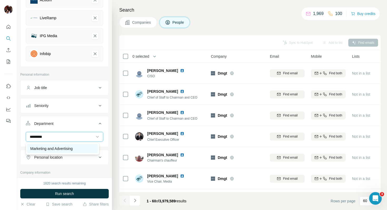
type input "*********"
click at [50, 149] on p "Marketing and Advertising" at bounding box center [51, 148] width 42 height 5
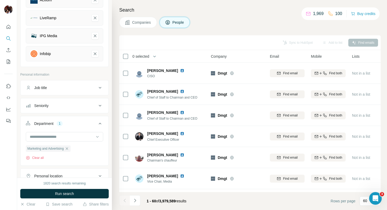
click at [65, 103] on div "Seniority" at bounding box center [61, 105] width 71 height 5
click at [29, 138] on icon at bounding box center [29, 138] width 6 height 6
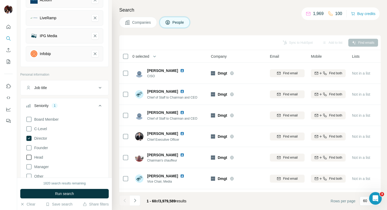
click at [28, 155] on icon at bounding box center [29, 157] width 6 height 6
click at [61, 195] on span "Run search" at bounding box center [64, 193] width 19 height 5
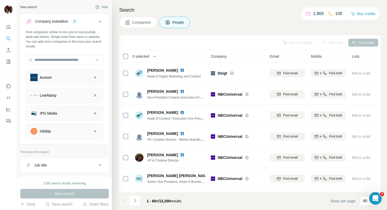
click at [144, 20] on span "Companies" at bounding box center [141, 22] width 19 height 5
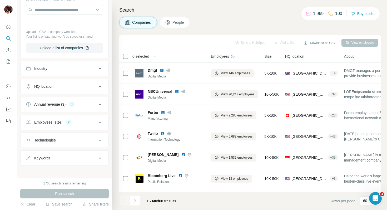
scroll to position [182, 0]
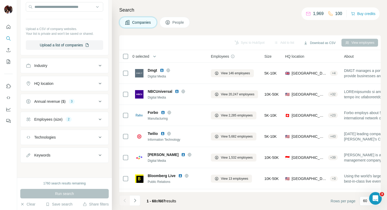
click at [73, 83] on div "HQ location" at bounding box center [61, 83] width 71 height 5
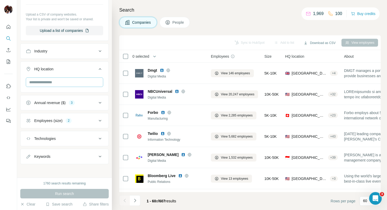
scroll to position [197, 0]
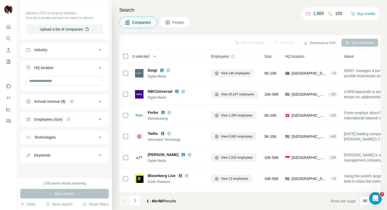
click at [67, 136] on div "Technologies" at bounding box center [61, 137] width 71 height 5
click at [73, 153] on input "text" at bounding box center [64, 150] width 77 height 9
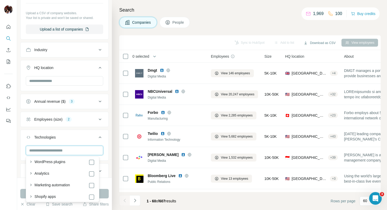
scroll to position [21, 0]
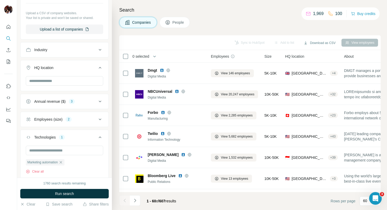
scroll to position [232, 0]
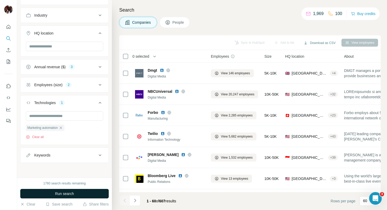
click at [73, 195] on span "Run search" at bounding box center [64, 193] width 19 height 5
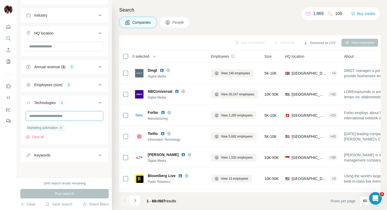
click at [64, 117] on input "text" at bounding box center [64, 115] width 77 height 9
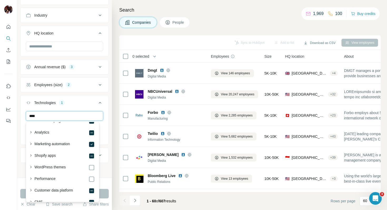
type input "*****"
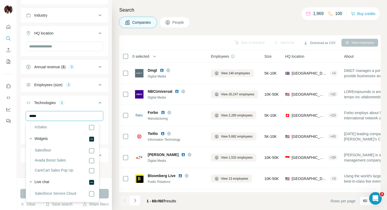
scroll to position [220, 0]
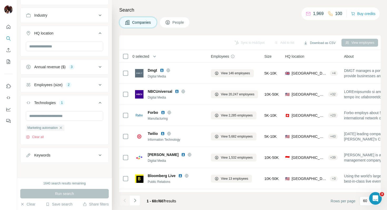
click at [44, 157] on div "Keywords" at bounding box center [42, 155] width 16 height 5
click at [83, 85] on div "Employees (size) 2" at bounding box center [61, 84] width 71 height 5
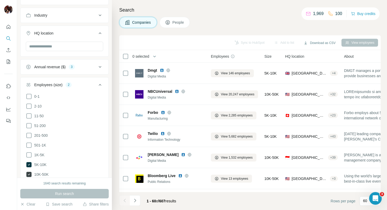
click at [27, 174] on icon at bounding box center [28, 174] width 5 height 5
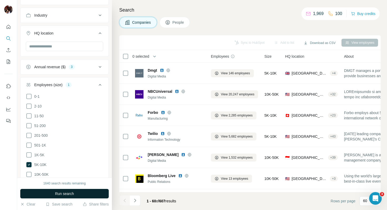
click at [41, 194] on button "Run search" at bounding box center [64, 193] width 89 height 9
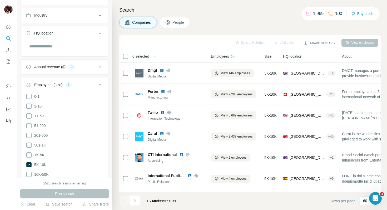
click at [60, 67] on div "Annual revenue ($)" at bounding box center [49, 66] width 31 height 5
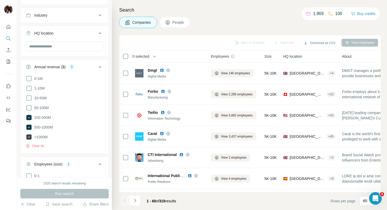
click at [30, 136] on icon at bounding box center [28, 136] width 5 height 5
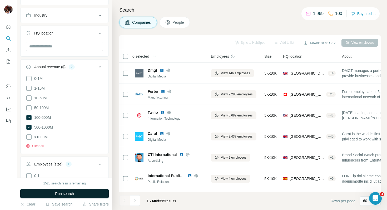
click at [53, 195] on button "Run search" at bounding box center [64, 193] width 89 height 9
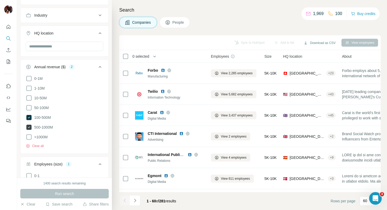
click at [27, 126] on icon at bounding box center [28, 127] width 5 height 5
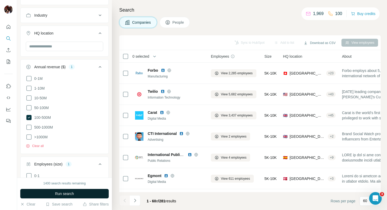
click at [58, 193] on span "Run search" at bounding box center [64, 193] width 19 height 5
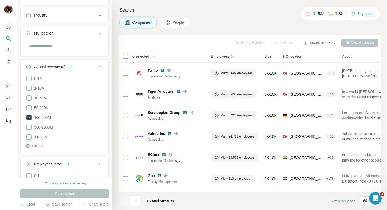
click at [29, 116] on icon at bounding box center [28, 117] width 5 height 5
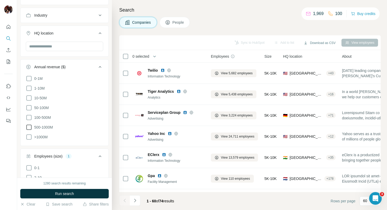
click at [29, 125] on icon at bounding box center [29, 127] width 6 height 6
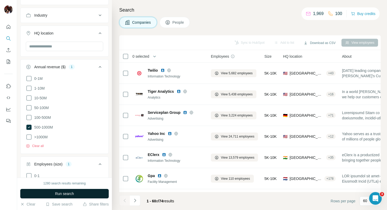
click at [55, 191] on button "Run search" at bounding box center [64, 193] width 89 height 9
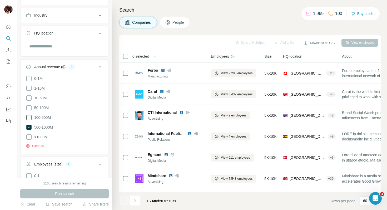
click at [31, 115] on icon at bounding box center [29, 117] width 6 height 6
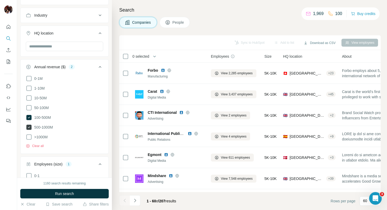
click at [29, 126] on icon at bounding box center [29, 127] width 2 height 2
click at [71, 196] on span "Run search" at bounding box center [64, 193] width 19 height 5
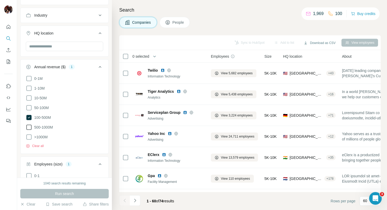
click at [170, 20] on icon at bounding box center [167, 22] width 5 height 5
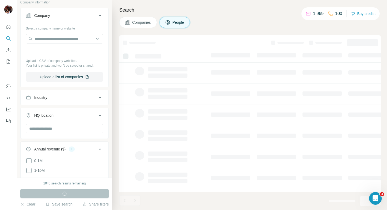
scroll to position [314, 0]
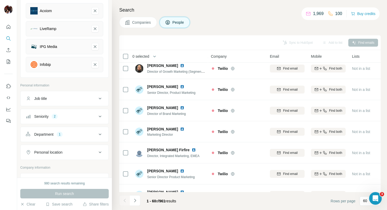
scroll to position [73, 0]
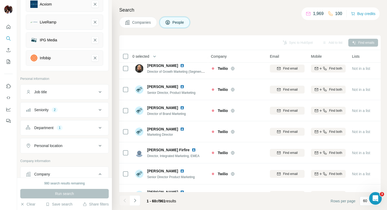
click at [78, 143] on div "Personal location" at bounding box center [61, 145] width 71 height 5
click at [66, 156] on input "text" at bounding box center [64, 158] width 77 height 9
drag, startPoint x: 36, startPoint y: 159, endPoint x: 42, endPoint y: 178, distance: 19.3
click at [36, 162] on input "**********" at bounding box center [64, 158] width 77 height 9
click at [37, 159] on input "**********" at bounding box center [64, 158] width 77 height 9
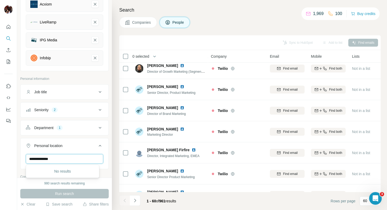
click at [35, 159] on input "**********" at bounding box center [64, 158] width 77 height 9
type input "**********"
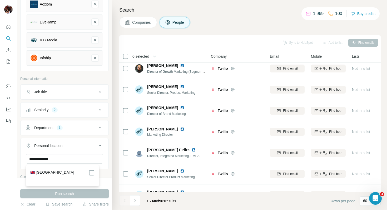
click at [50, 171] on label "🇬🇧 [GEOGRAPHIC_DATA]" at bounding box center [52, 173] width 44 height 6
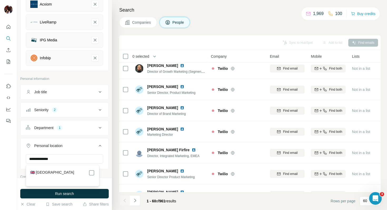
scroll to position [54, 0]
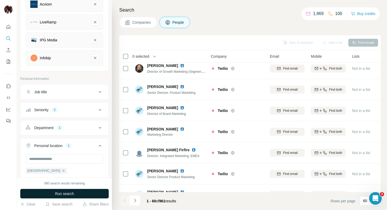
click at [81, 191] on button "Run search" at bounding box center [64, 193] width 89 height 9
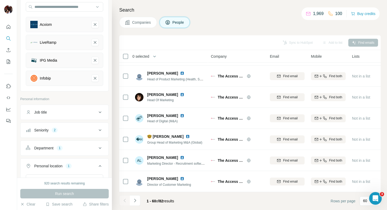
scroll to position [34, 0]
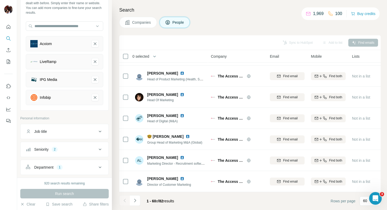
click at [74, 148] on div "Seniority 2" at bounding box center [61, 149] width 71 height 5
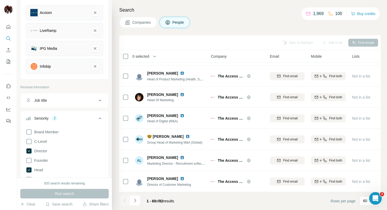
scroll to position [67, 0]
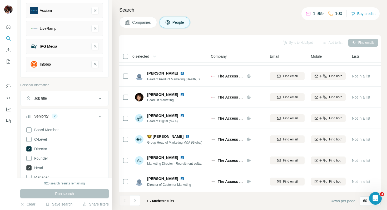
click at [30, 167] on icon at bounding box center [28, 167] width 5 height 5
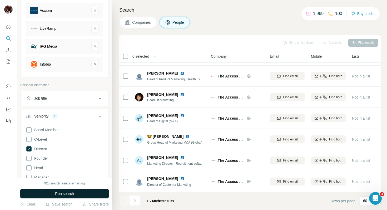
click at [53, 192] on button "Run search" at bounding box center [64, 193] width 89 height 9
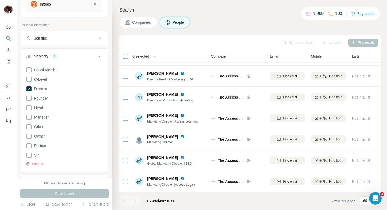
scroll to position [209, 0]
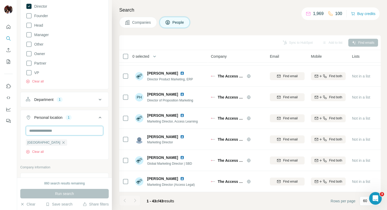
click at [70, 130] on input "text" at bounding box center [64, 130] width 77 height 9
type input "*********"
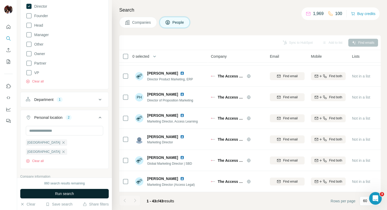
click at [83, 194] on button "Run search" at bounding box center [64, 193] width 89 height 9
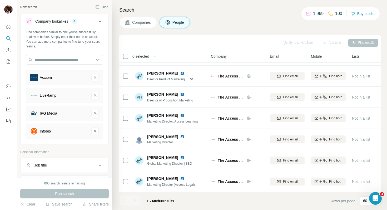
click at [133, 23] on span "Companies" at bounding box center [141, 22] width 19 height 5
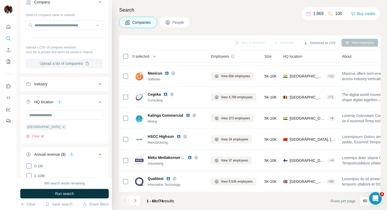
scroll to position [187, 0]
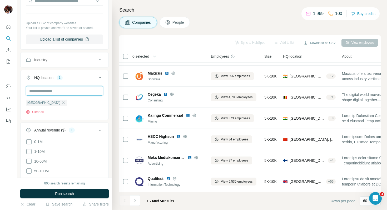
click at [52, 88] on input "text" at bounding box center [64, 90] width 77 height 9
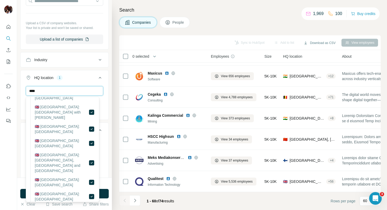
scroll to position [88, 0]
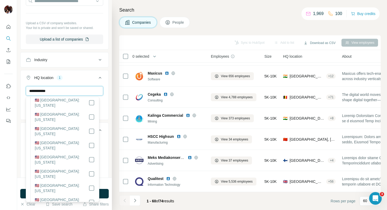
type input "**********"
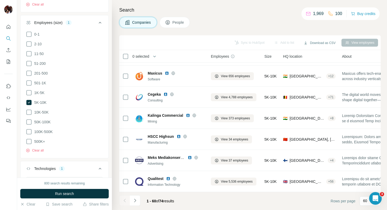
scroll to position [471, 0]
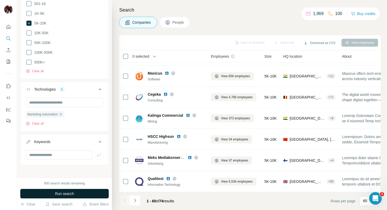
click at [75, 193] on button "Run search" at bounding box center [64, 193] width 89 height 9
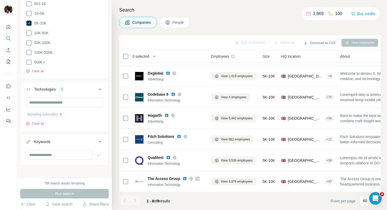
click at [62, 113] on icon "button" at bounding box center [61, 114] width 2 height 2
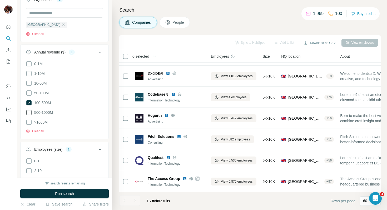
scroll to position [236, 0]
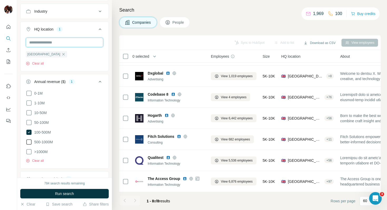
click at [48, 46] on input "text" at bounding box center [64, 42] width 77 height 9
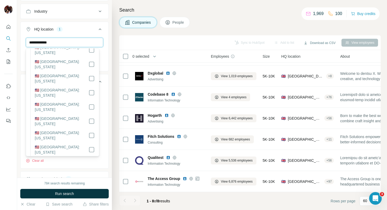
scroll to position [0, 0]
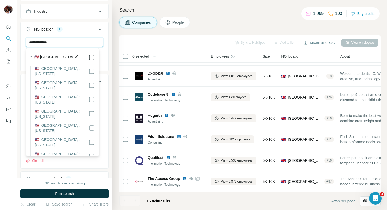
type input "**********"
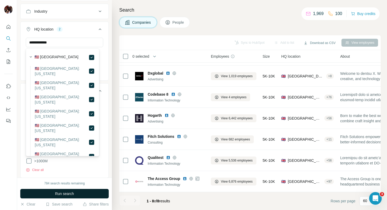
click at [64, 195] on span "Run search" at bounding box center [64, 193] width 19 height 5
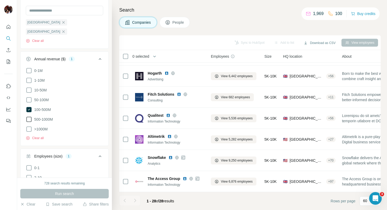
scroll to position [175, 0]
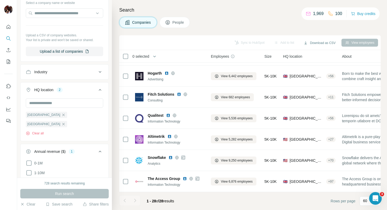
click at [70, 73] on div "Industry" at bounding box center [61, 71] width 71 height 5
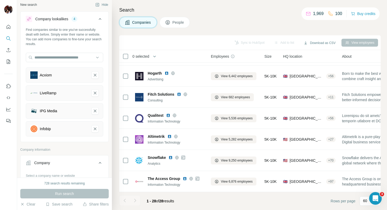
scroll to position [0, 0]
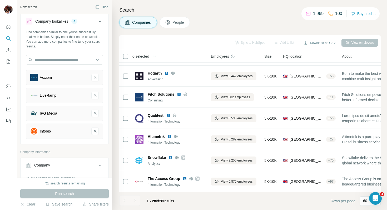
click at [176, 22] on span "People" at bounding box center [179, 22] width 12 height 5
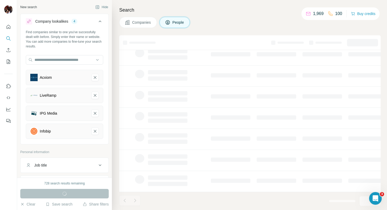
scroll to position [84, 0]
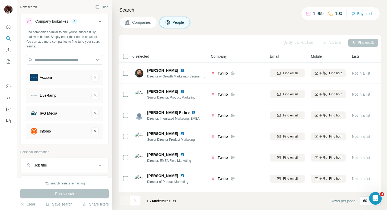
scroll to position [1138, 0]
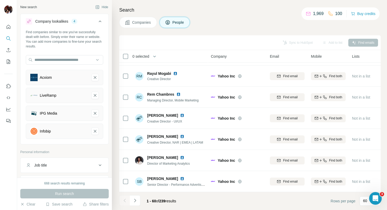
click at [139, 22] on span "Companies" at bounding box center [141, 22] width 19 height 5
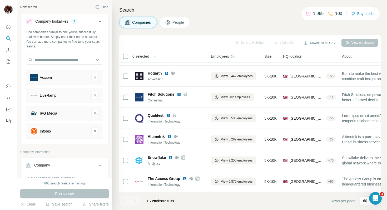
scroll to position [464, 0]
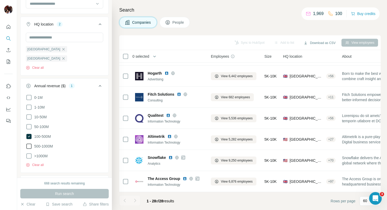
scroll to position [257, 0]
click at [31, 143] on icon at bounding box center [28, 145] width 5 height 5
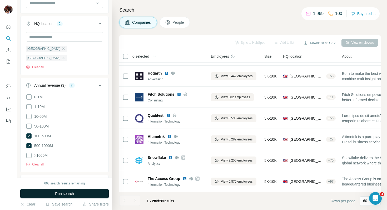
click at [70, 196] on span "Run search" at bounding box center [64, 193] width 19 height 5
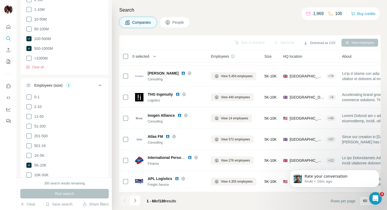
scroll to position [1138, 0]
